Goal: Information Seeking & Learning: Learn about a topic

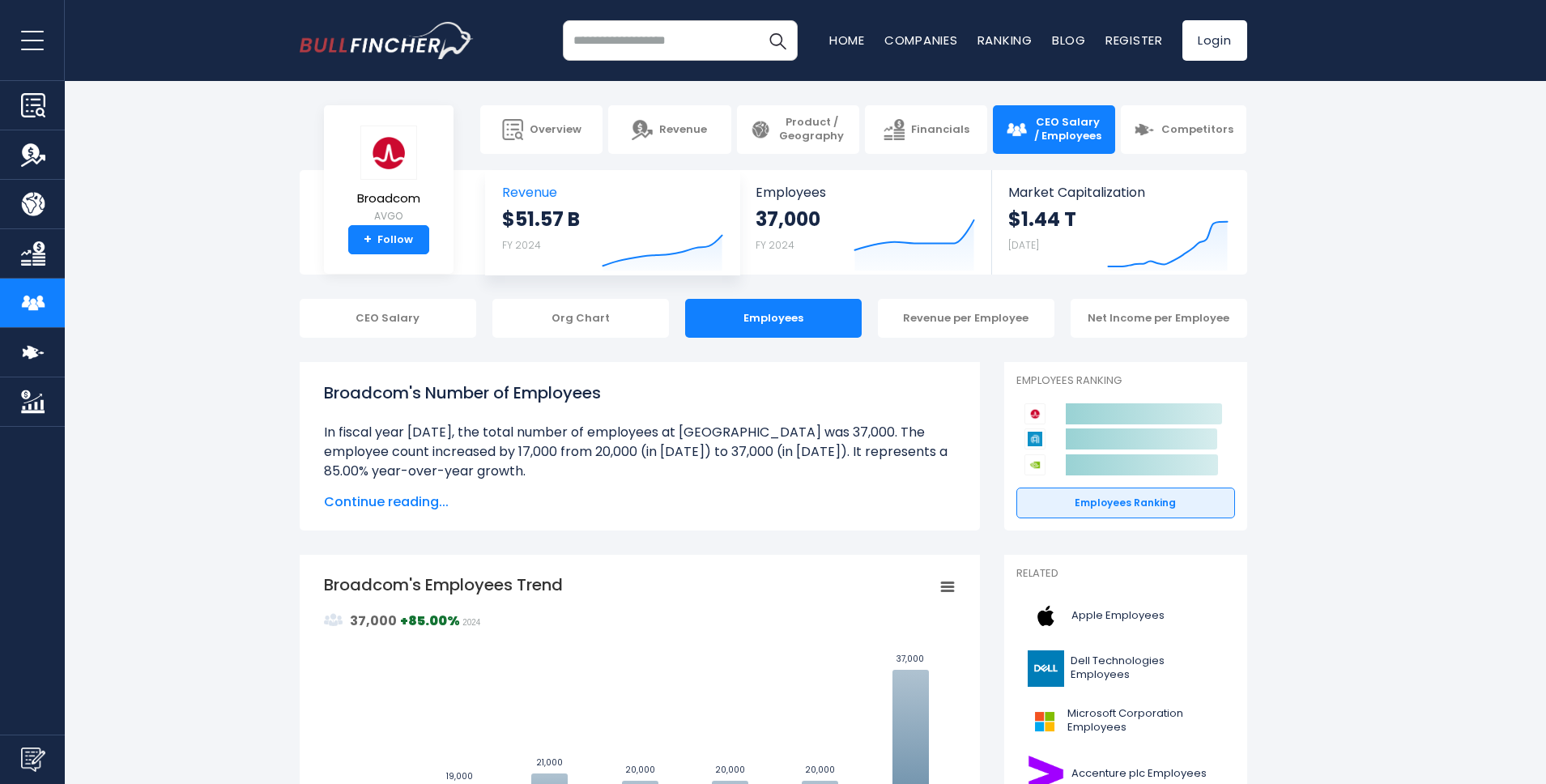
click at [717, 238] on icon at bounding box center [662, 251] width 119 height 31
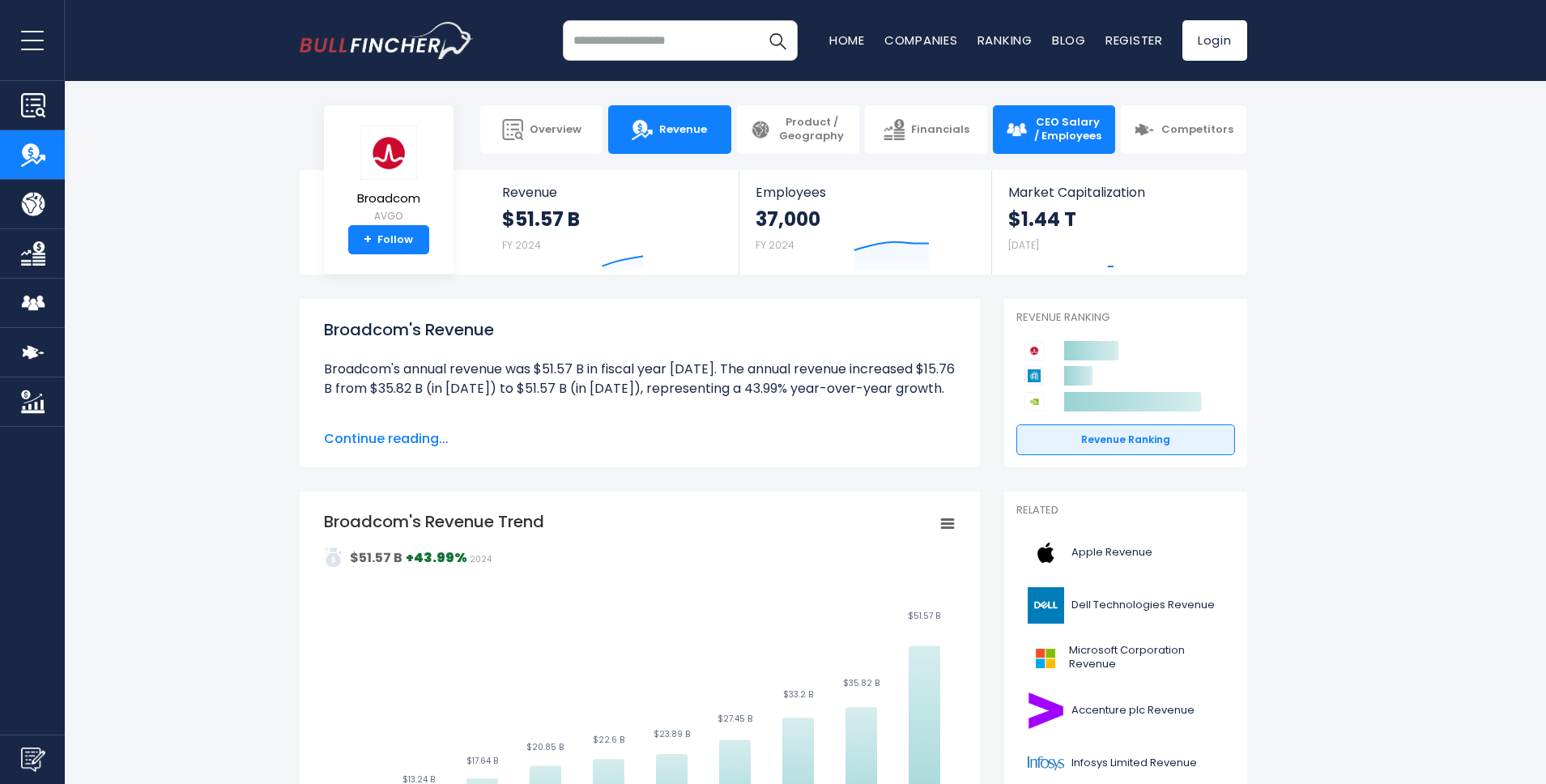
click at [1023, 136] on img at bounding box center [1017, 129] width 21 height 21
click at [1061, 140] on span "CEO Salary / Employees" at bounding box center [1068, 129] width 69 height 28
click at [1082, 136] on span "CEO Salary / Employees" at bounding box center [1068, 129] width 69 height 28
click at [1047, 128] on span "CEO Salary / Employees" at bounding box center [1068, 129] width 69 height 28
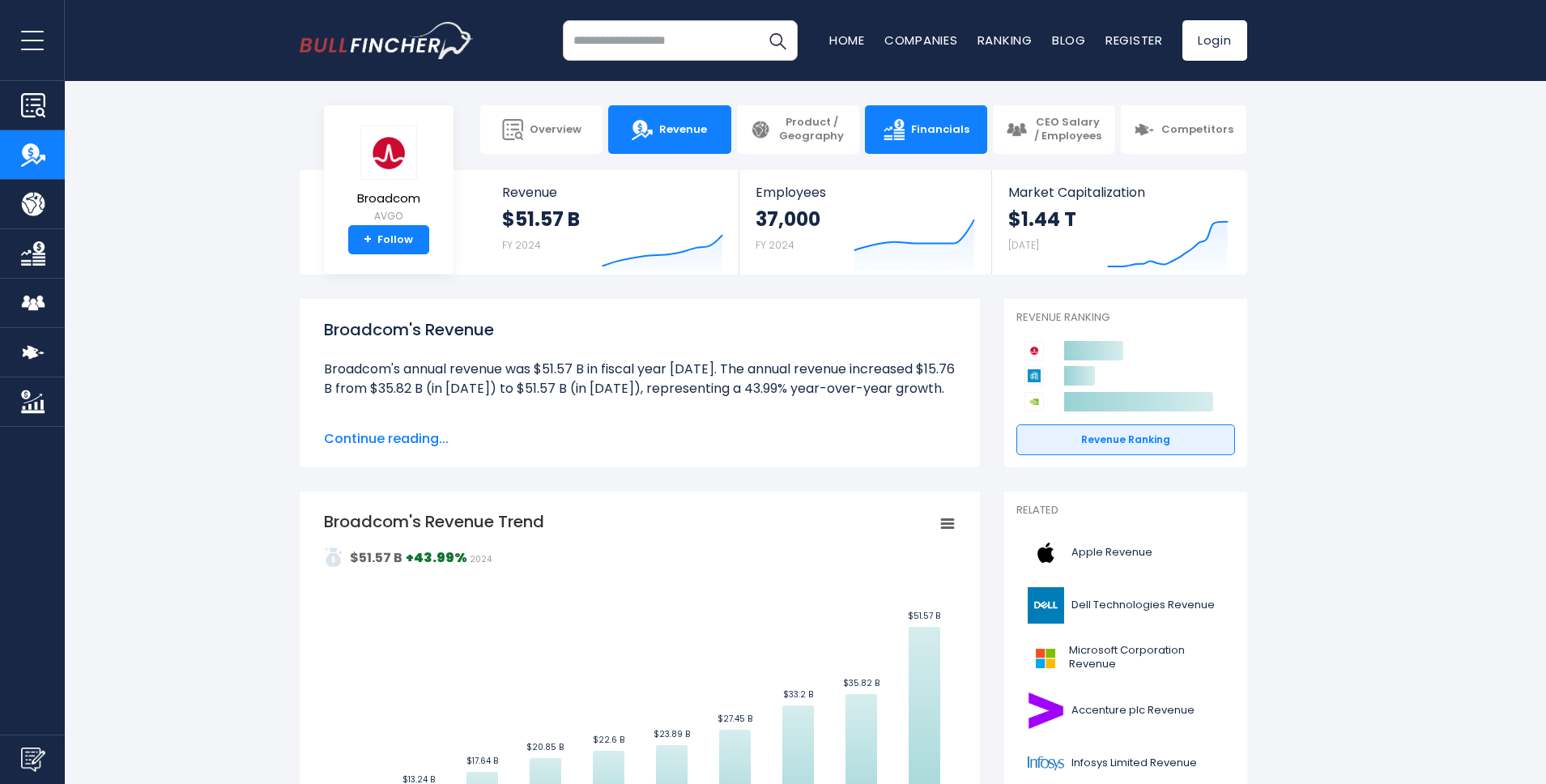
click at [921, 136] on span "Financials" at bounding box center [939, 129] width 58 height 13
click at [946, 136] on link "Financials" at bounding box center [926, 129] width 122 height 48
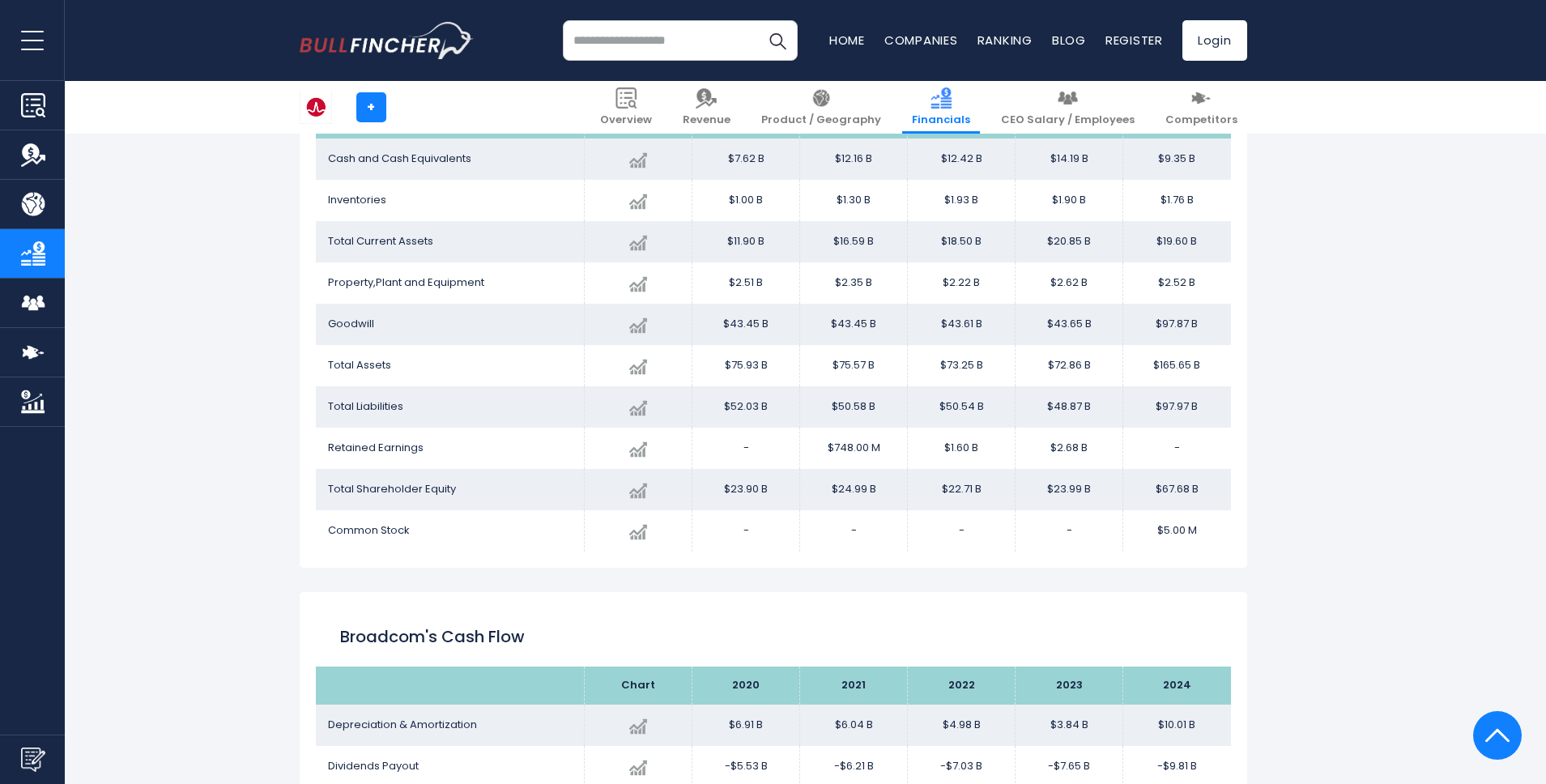
scroll to position [2140, 0]
